Goal: Communication & Community: Answer question/provide support

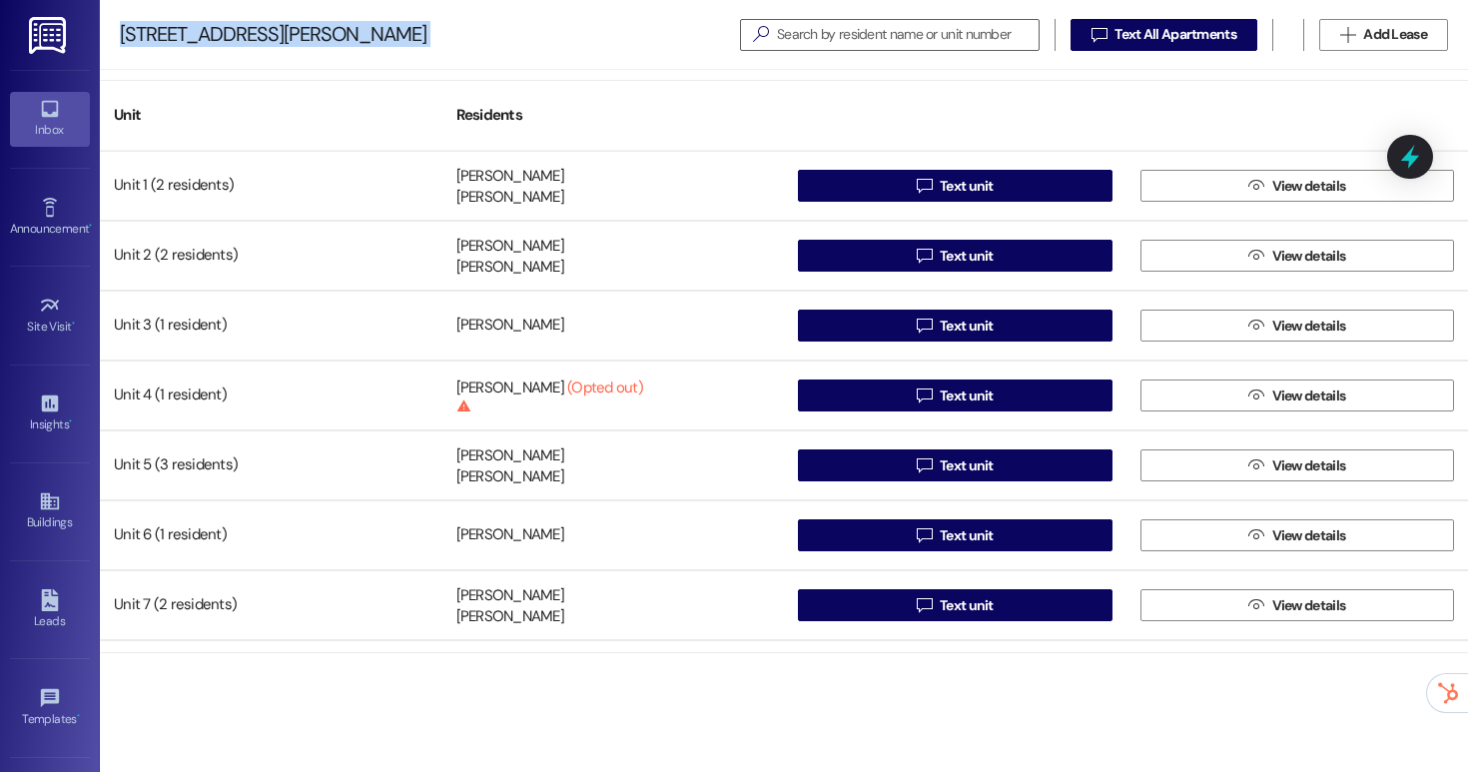
click at [42, 112] on icon at bounding box center [49, 109] width 17 height 17
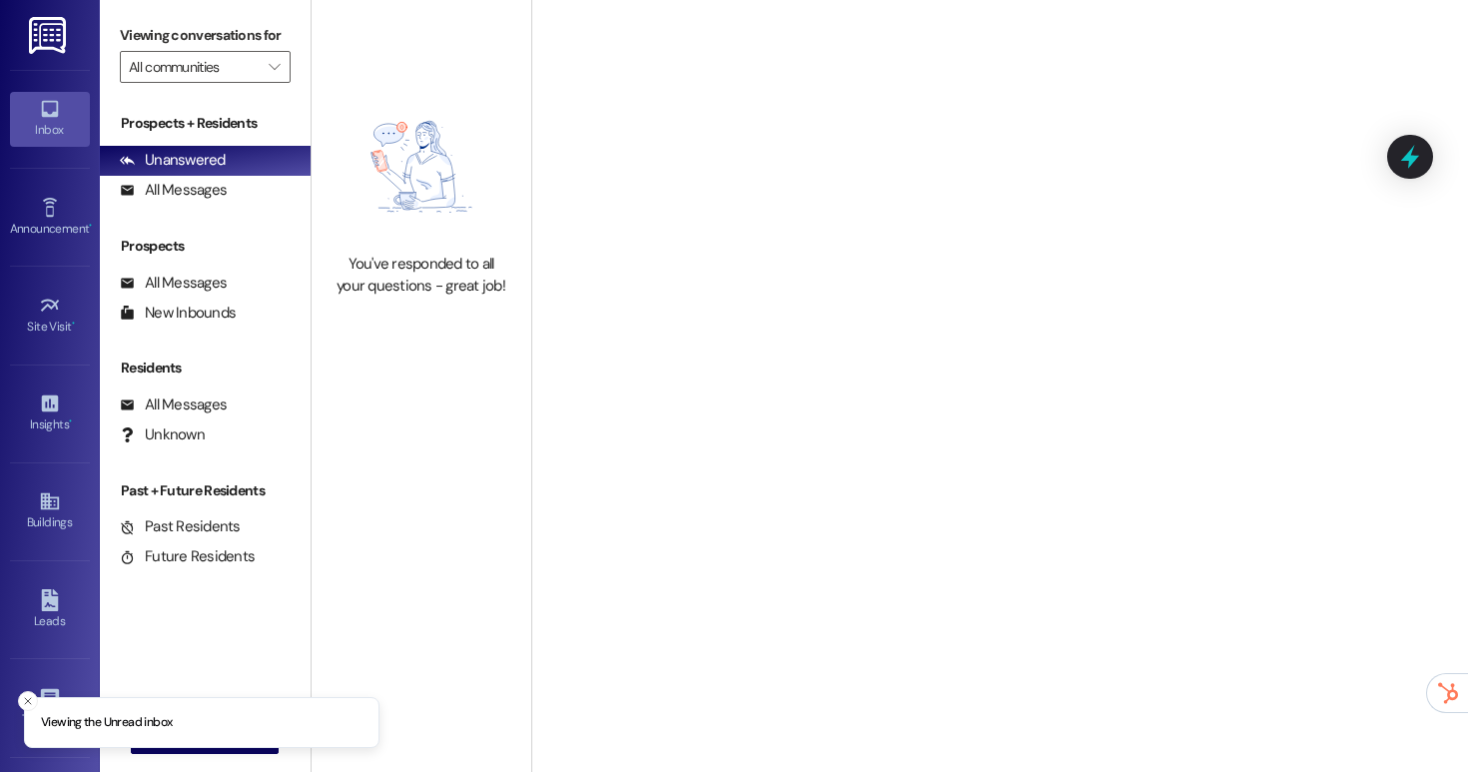
click at [42, 59] on link at bounding box center [49, 35] width 64 height 70
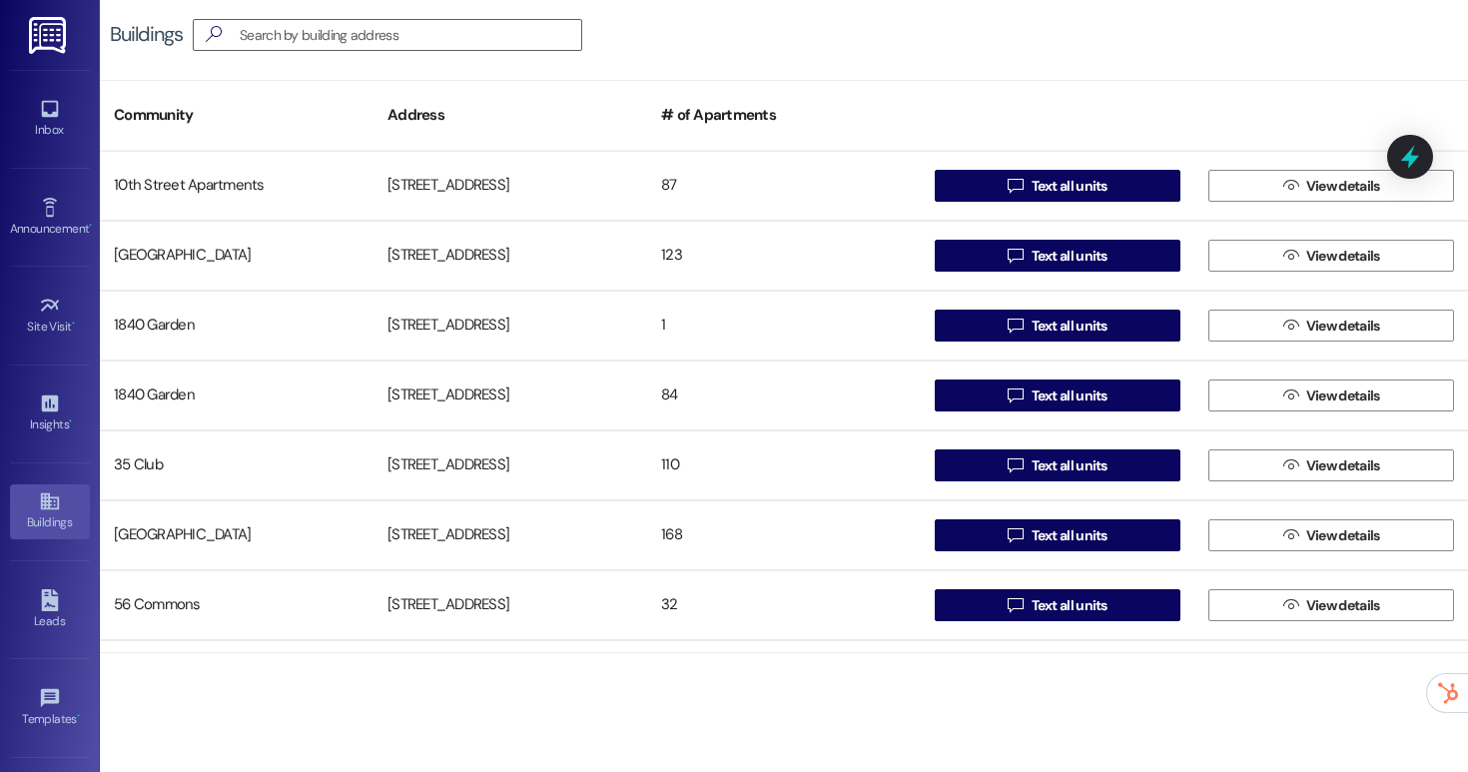
click at [57, 19] on img at bounding box center [49, 35] width 41 height 37
click at [57, 101] on link "Inbox" at bounding box center [50, 119] width 80 height 54
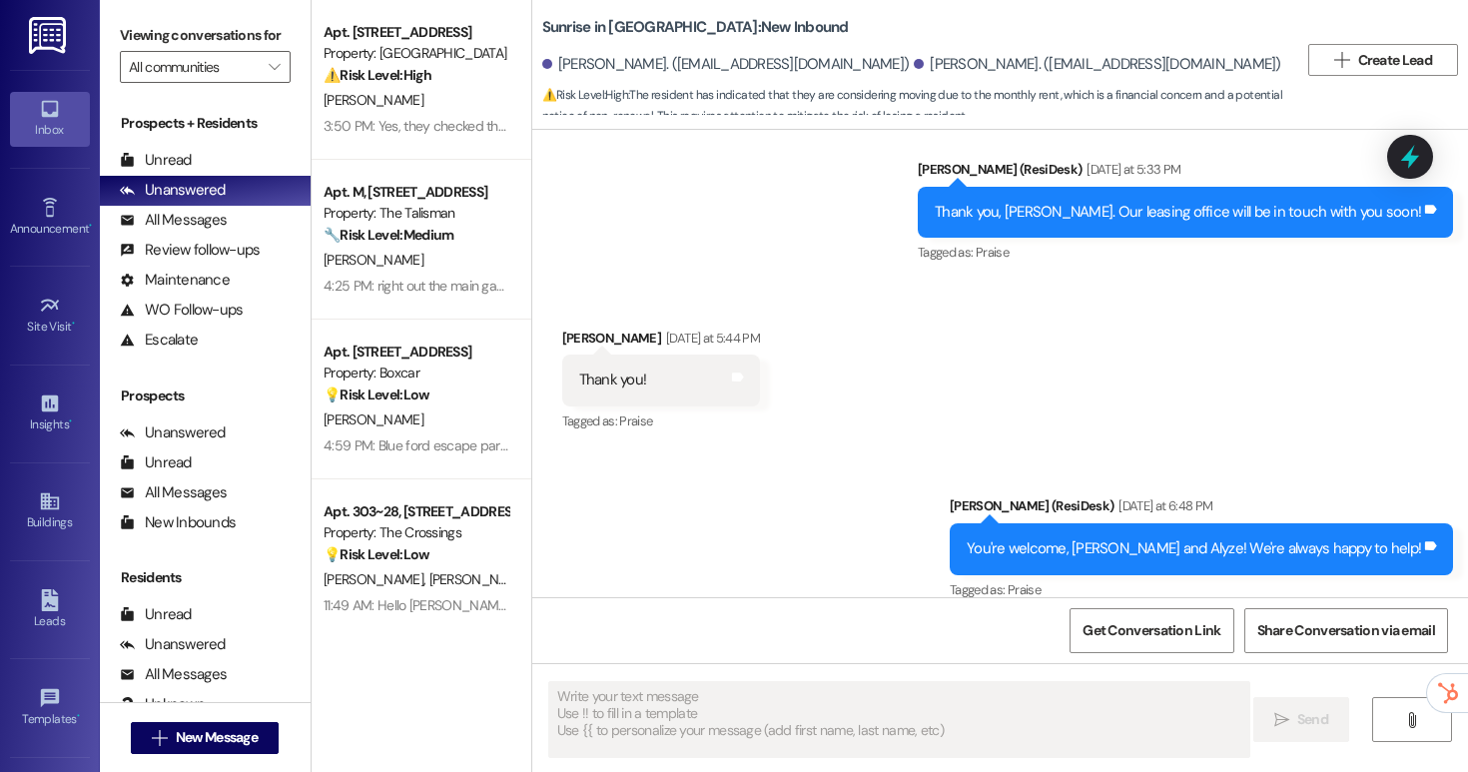
scroll to position [1623, 0]
